Goal: Find specific page/section: Find specific page/section

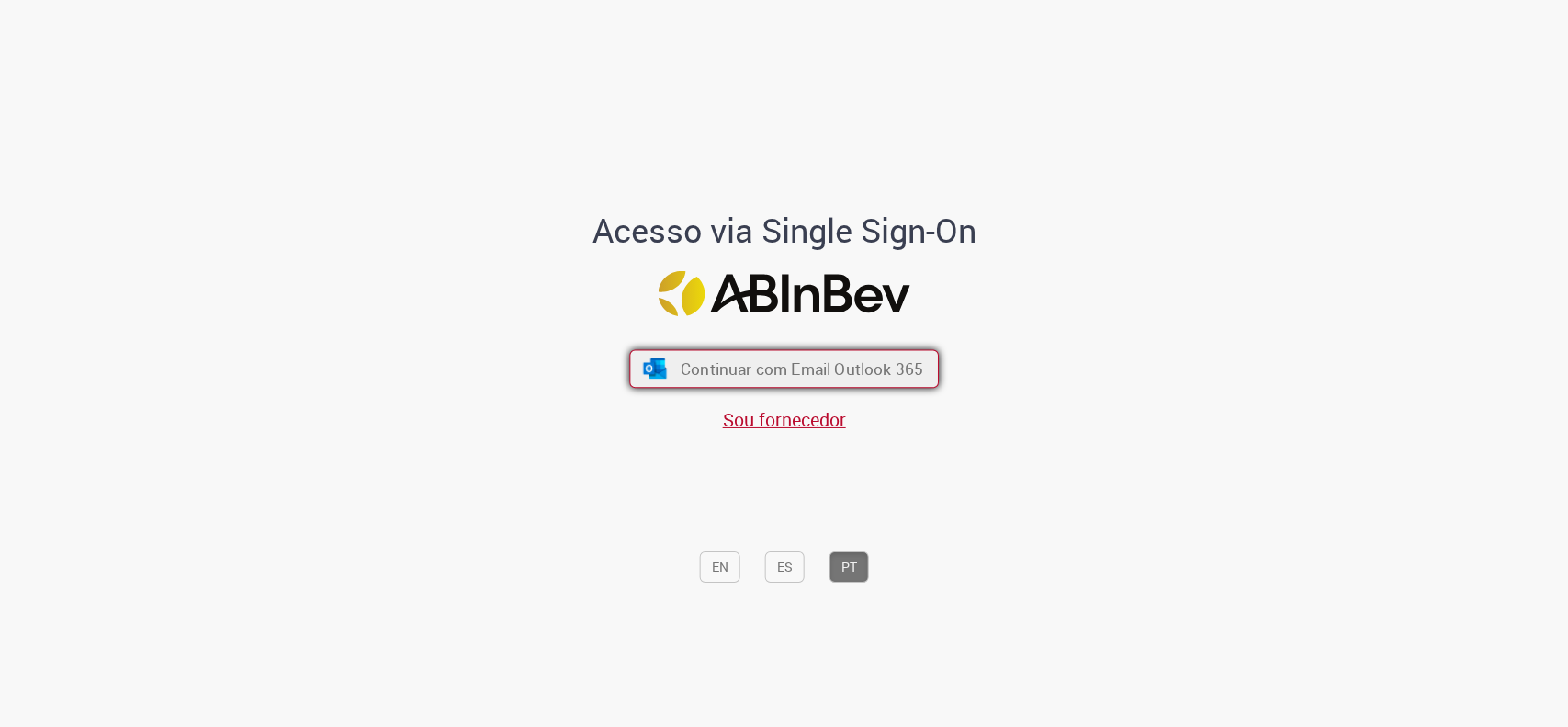
click at [786, 373] on span "Continuar com Email Outlook 365" at bounding box center [802, 367] width 243 height 21
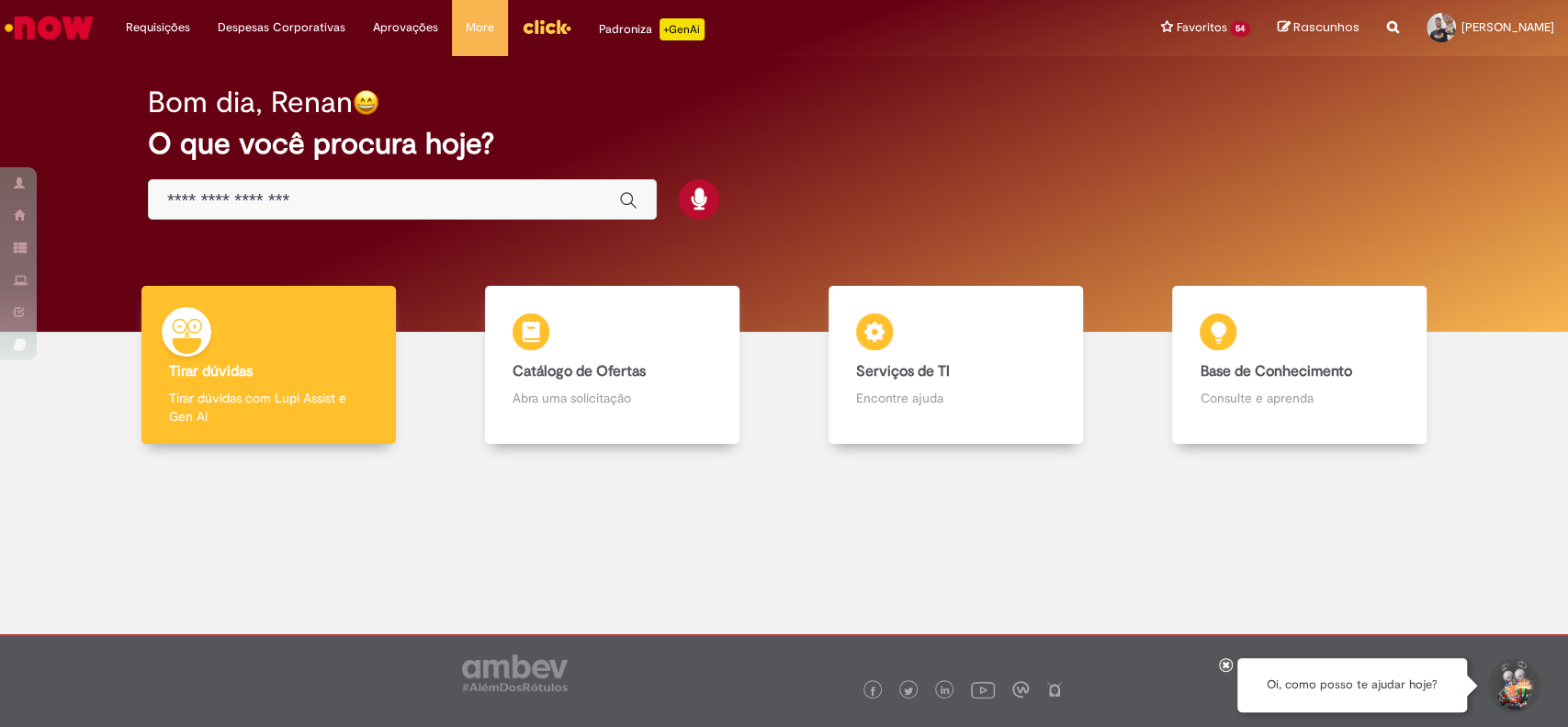
click at [551, 36] on img "Menu Cabeçalho" at bounding box center [546, 27] width 50 height 28
click at [539, 37] on img "Menu Cabeçalho" at bounding box center [546, 27] width 50 height 28
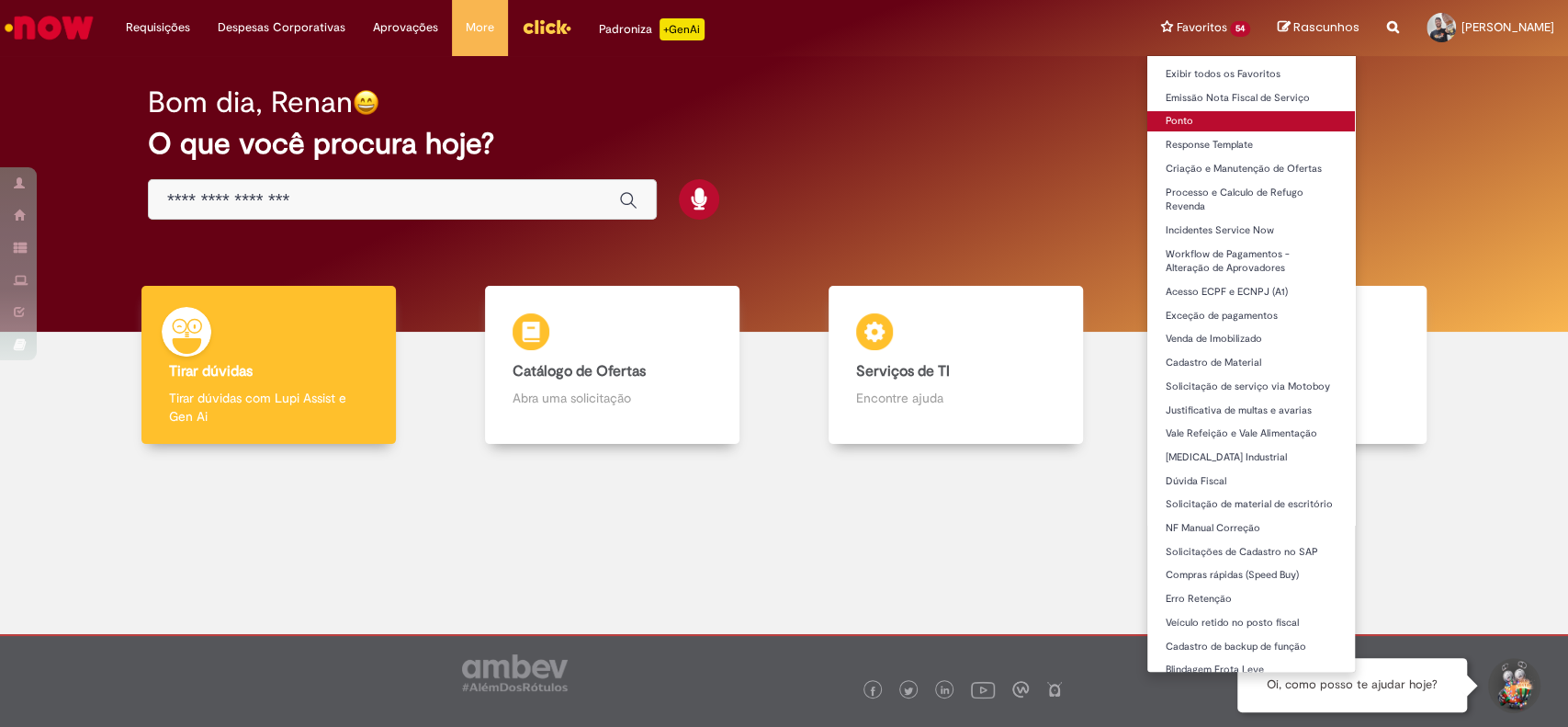
click at [1260, 125] on link "Ponto" at bounding box center [1250, 121] width 207 height 20
